Goal: Book appointment/travel/reservation

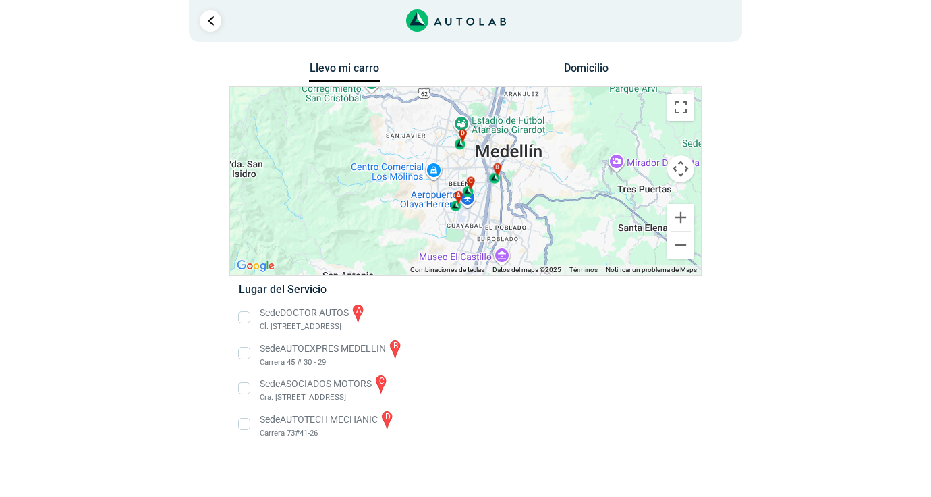
click at [245, 315] on li "Sede DOCTOR AUTOS a Cl. [STREET_ADDRESS]" at bounding box center [465, 317] width 473 height 30
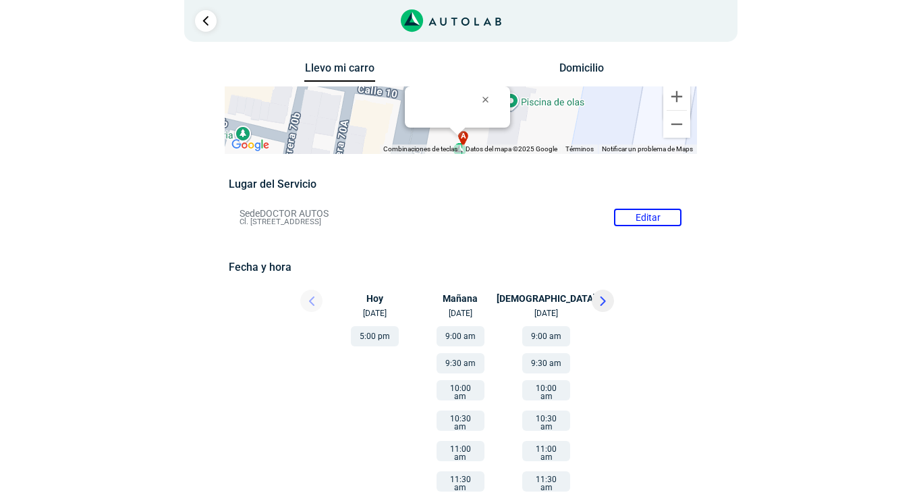
click at [372, 337] on button "5:00 pm" at bounding box center [375, 336] width 48 height 20
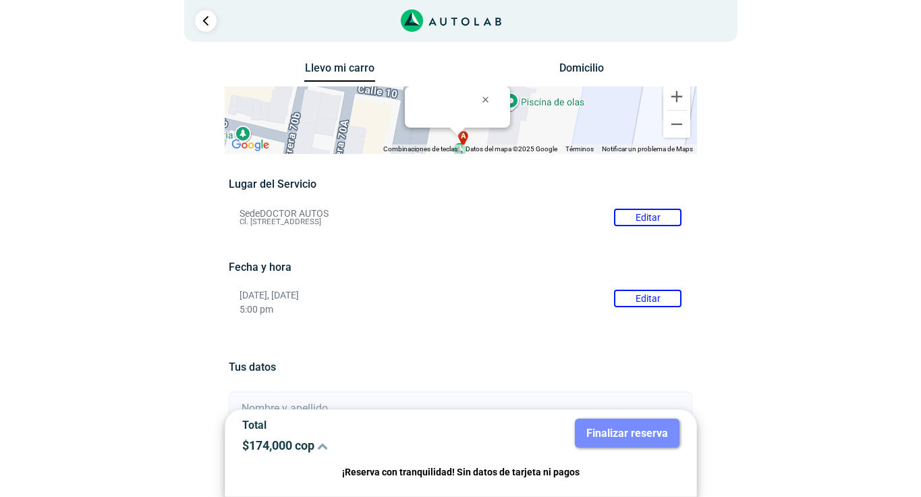
click at [661, 292] on button "Editar" at bounding box center [647, 298] width 67 height 18
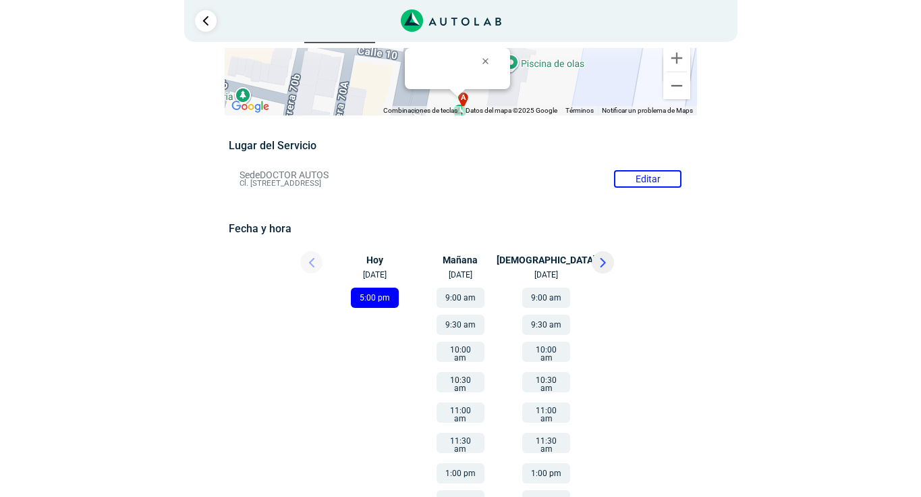
scroll to position [67, 0]
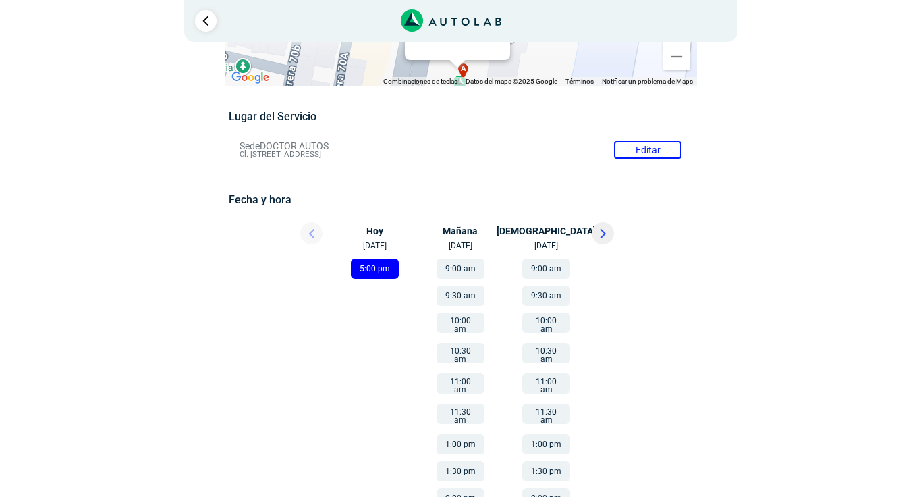
click at [551, 270] on button "9:00 am" at bounding box center [546, 268] width 48 height 20
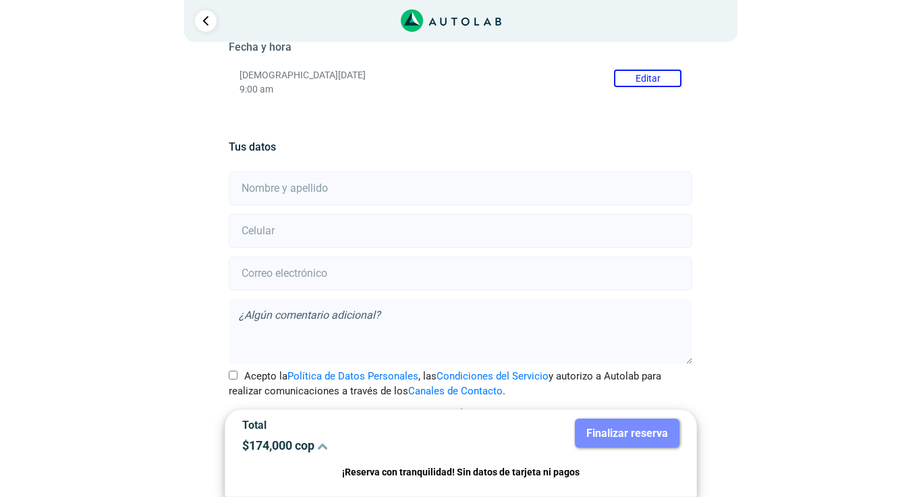
scroll to position [237, 0]
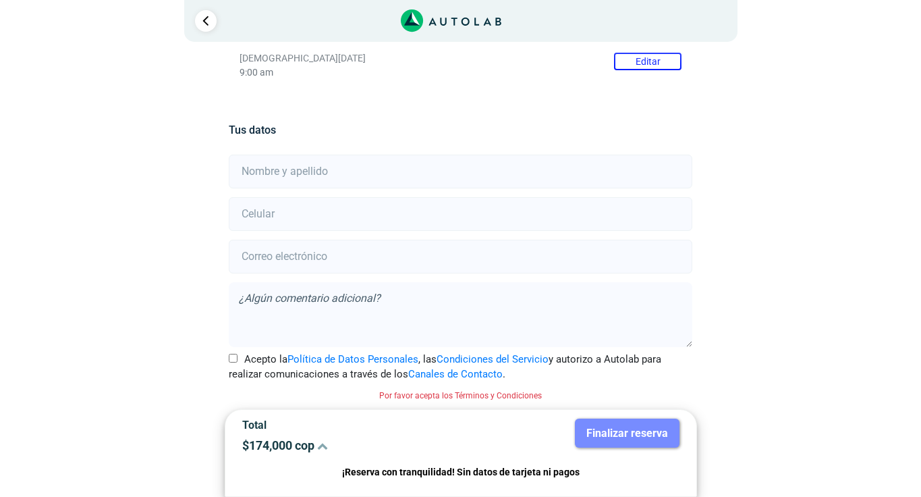
click at [328, 443] on icon at bounding box center [322, 445] width 11 height 11
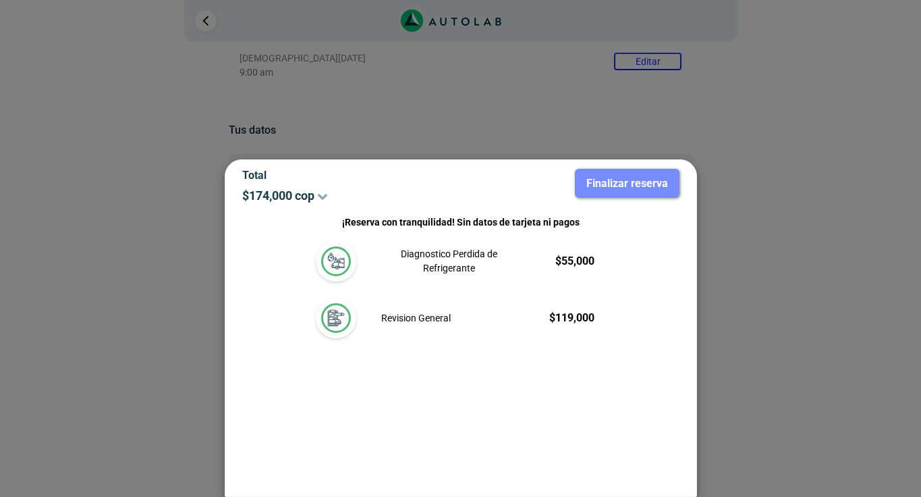
click at [532, 93] on div at bounding box center [460, 248] width 921 height 497
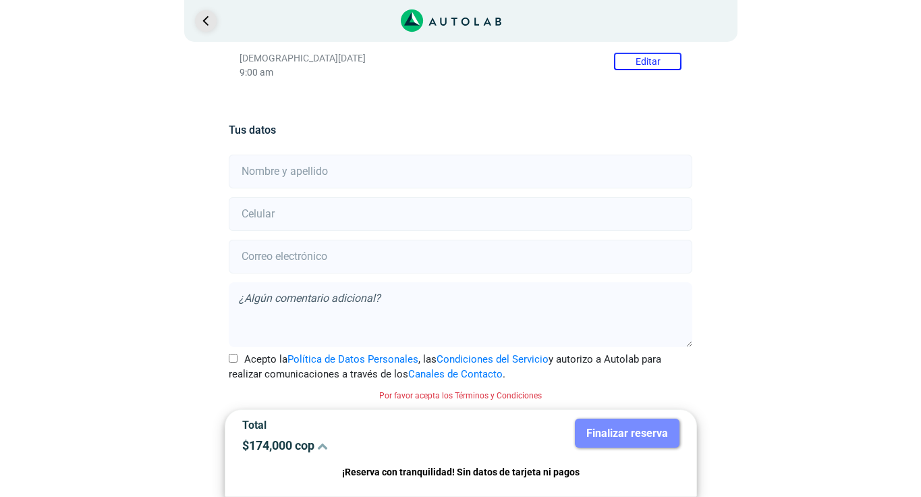
click at [206, 27] on link "Ir al paso anterior" at bounding box center [206, 21] width 22 height 22
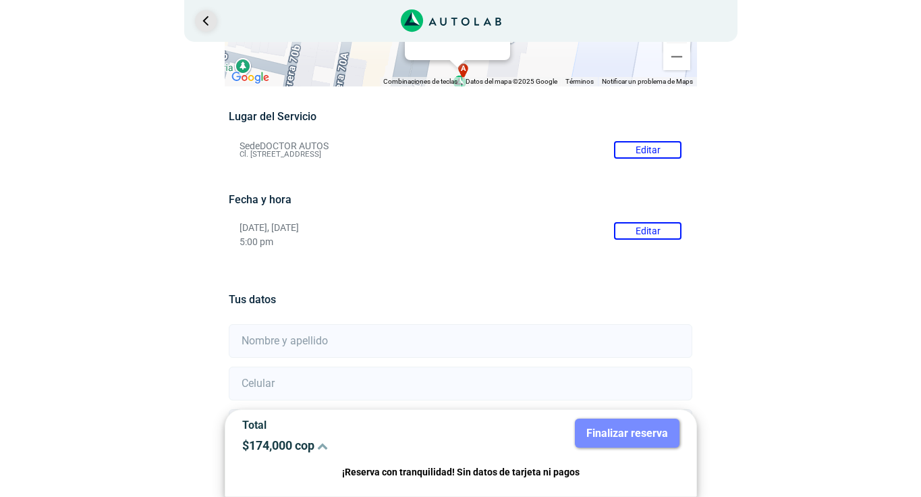
click at [206, 27] on link "Ir al paso anterior" at bounding box center [206, 21] width 22 height 22
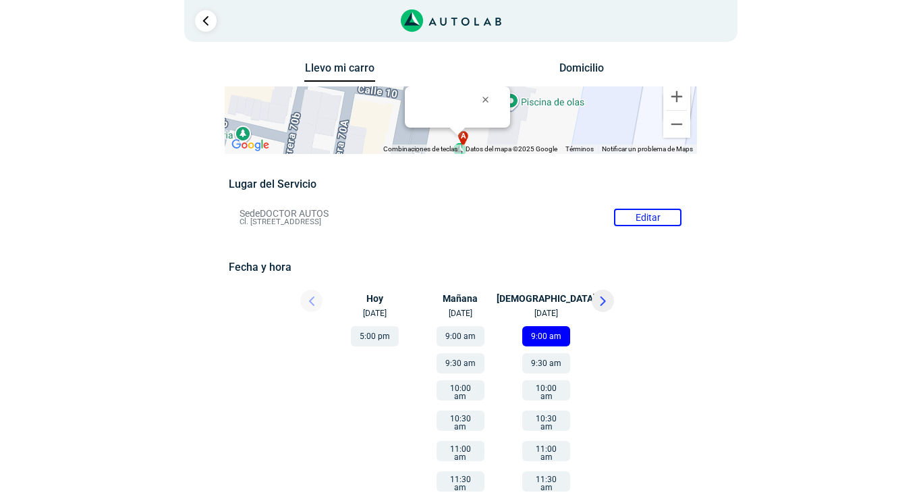
click at [312, 219] on li "Sede DOCTOR AUTOS Editar Cl. [STREET_ADDRESS]" at bounding box center [460, 217] width 462 height 22
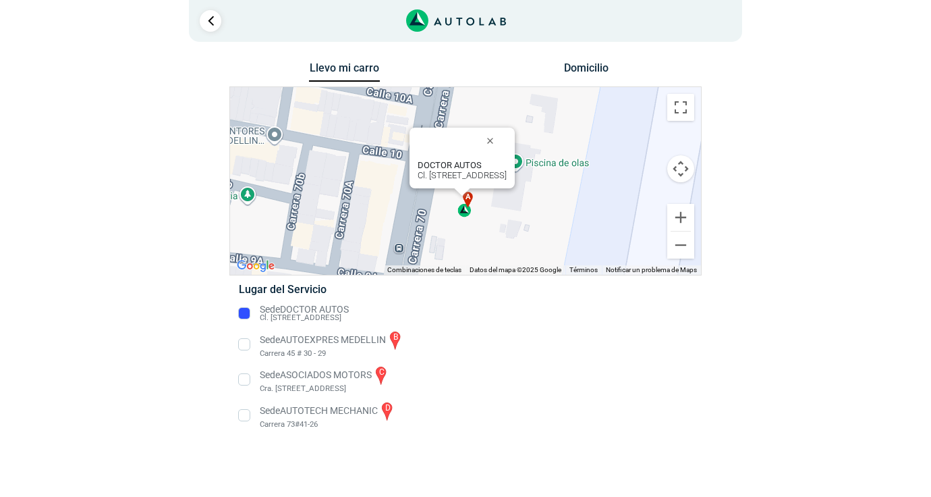
click at [418, 166] on b "DOCTOR AUTOS" at bounding box center [450, 165] width 64 height 10
